Goal: Find specific page/section: Find specific page/section

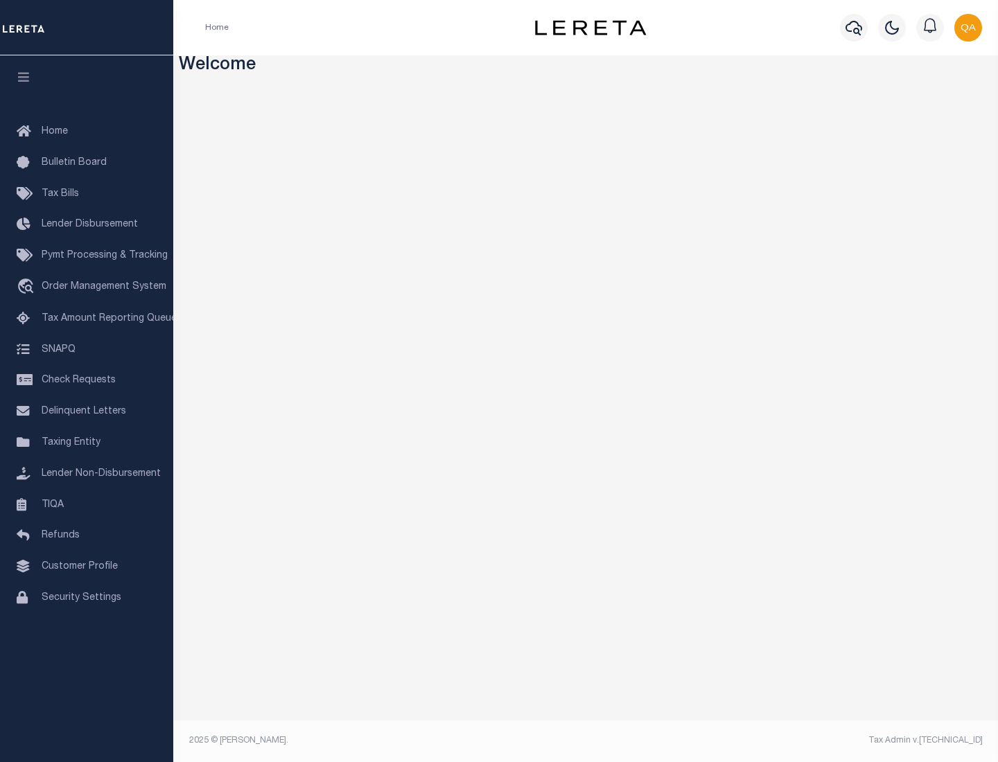
click at [87, 380] on span "Check Requests" at bounding box center [79, 381] width 74 height 10
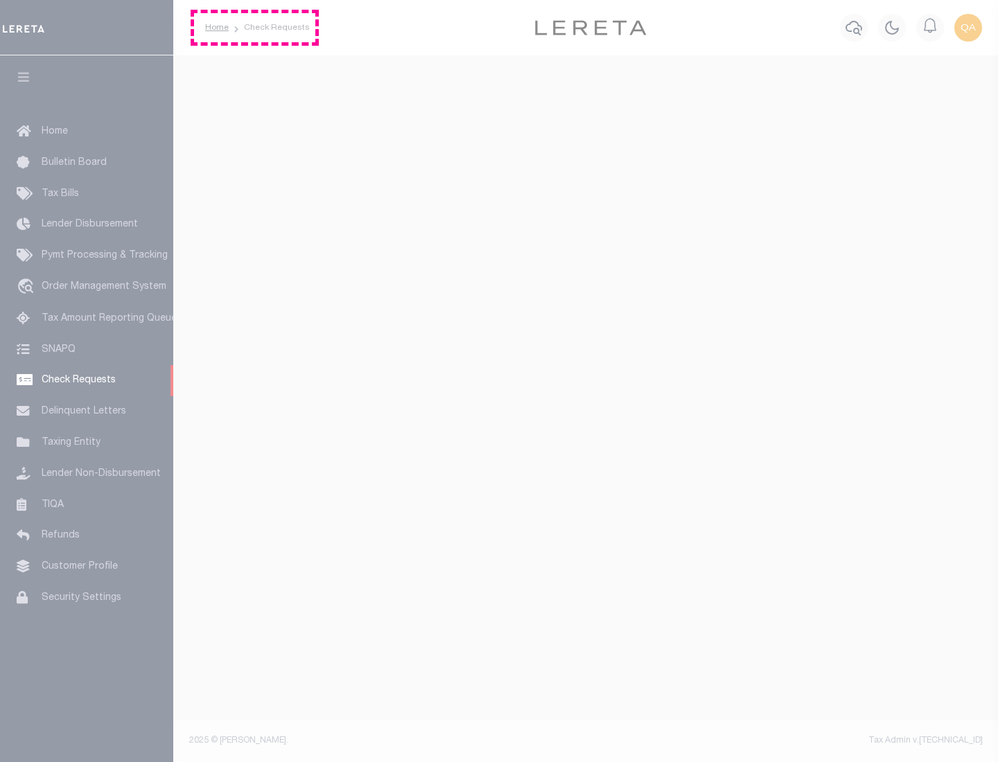
select select "50"
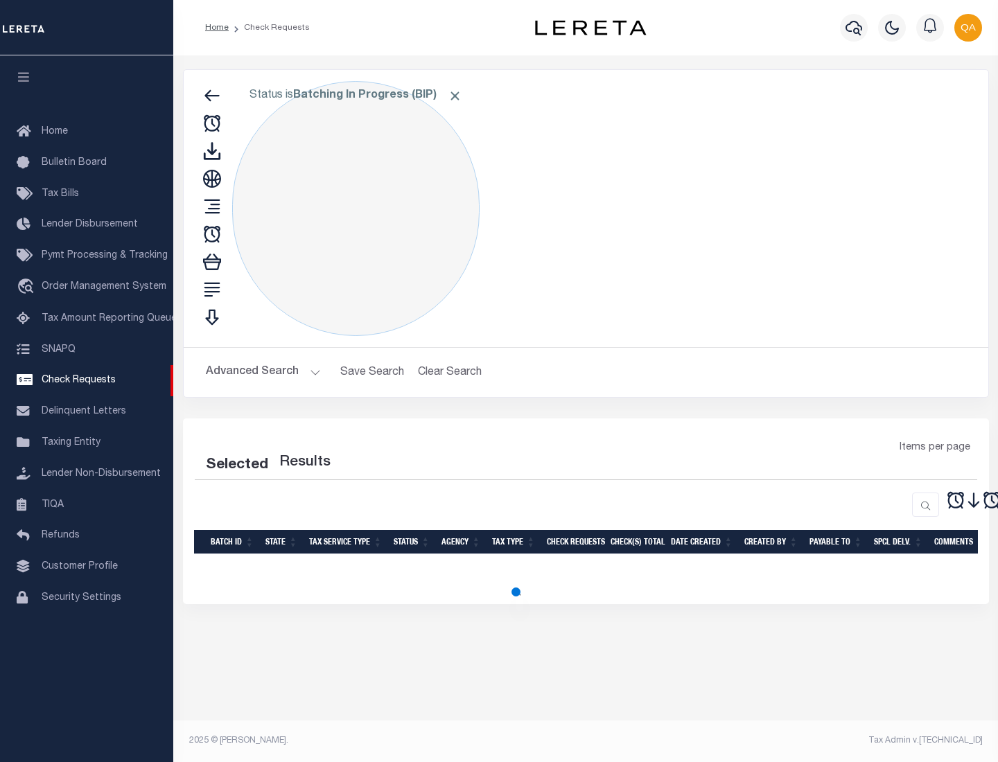
select select "50"
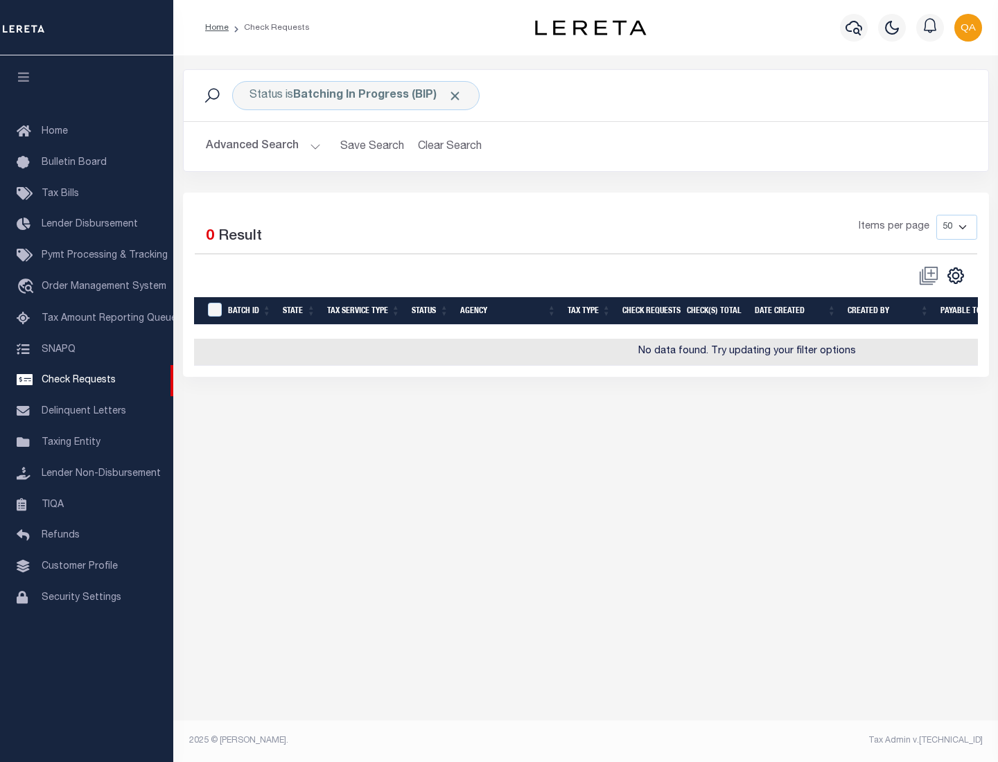
click at [455, 96] on span "Click to Remove" at bounding box center [455, 96] width 15 height 15
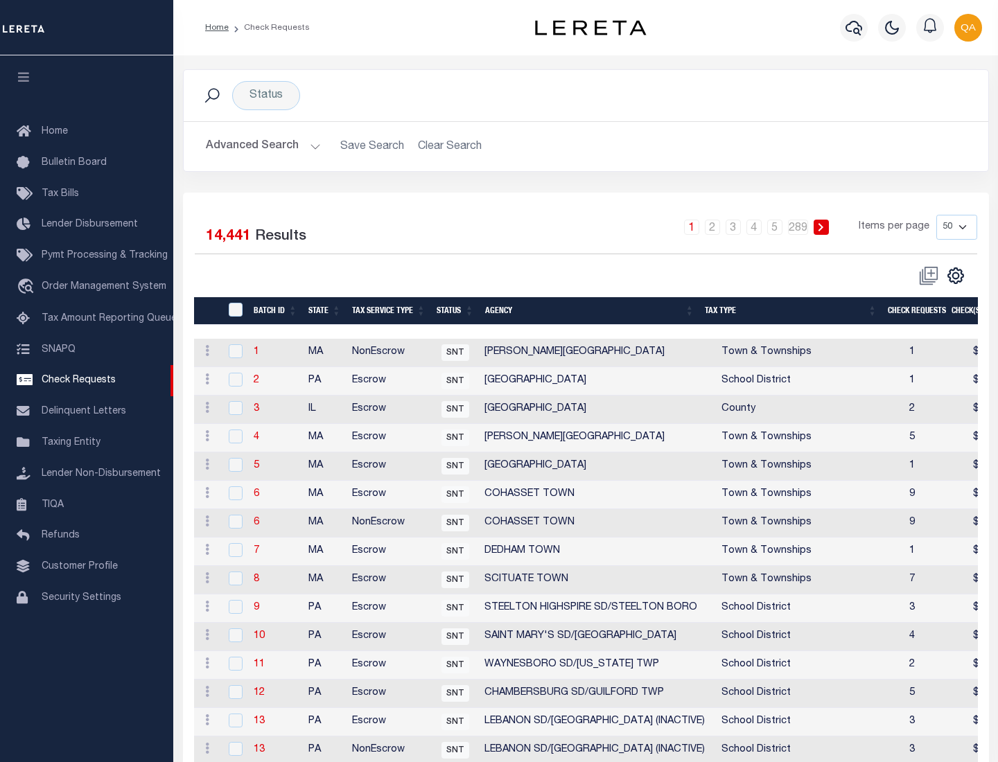
scroll to position [668, 0]
